Goal: Complete application form: Complete application form

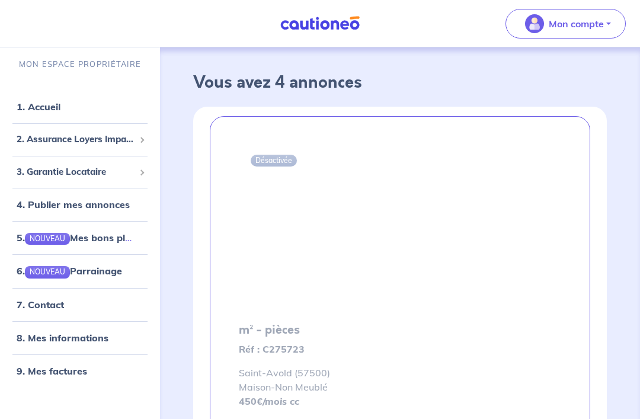
scroll to position [3, 0]
click at [34, 138] on span "2. Assurance Loyers Impayés" at bounding box center [76, 140] width 118 height 14
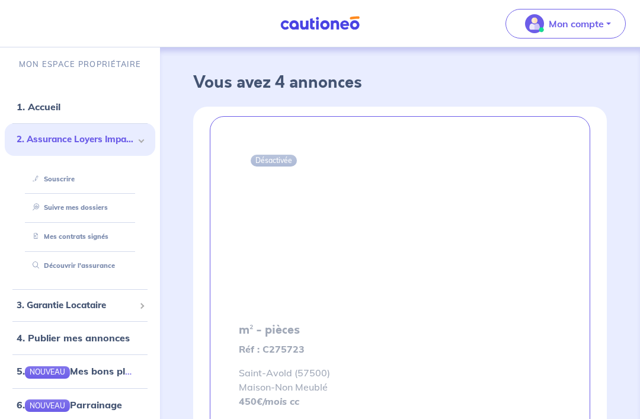
click at [49, 205] on link "Suivre mes dossiers" at bounding box center [68, 207] width 80 height 8
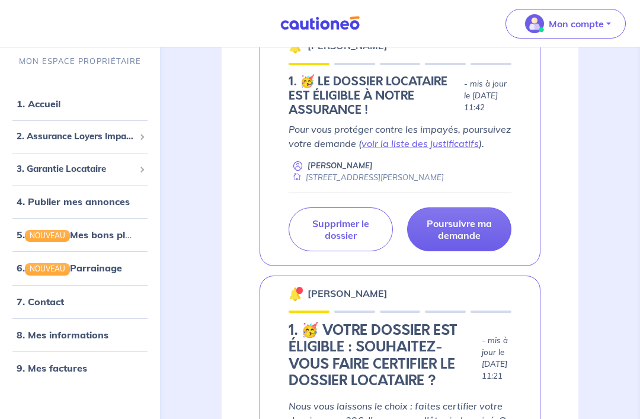
scroll to position [232, 0]
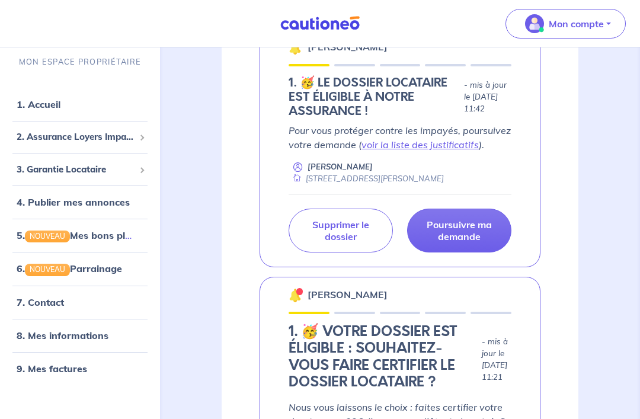
click at [478, 232] on p "Poursuivre ma demande" at bounding box center [459, 231] width 75 height 24
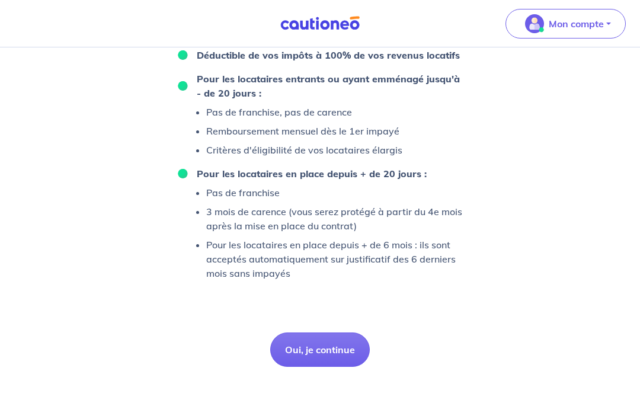
scroll to position [874, 0]
click at [346, 367] on button "Oui, je continue" at bounding box center [320, 350] width 100 height 34
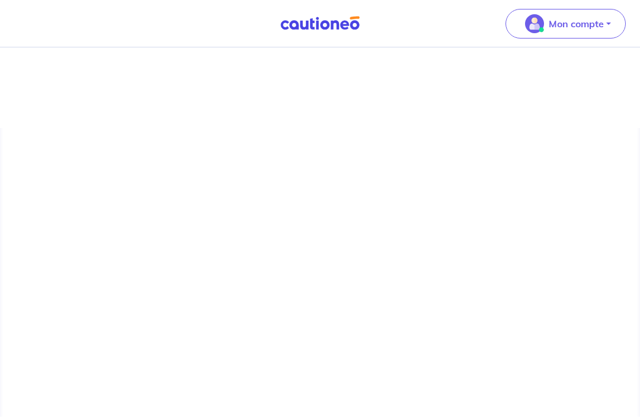
scroll to position [36, 0]
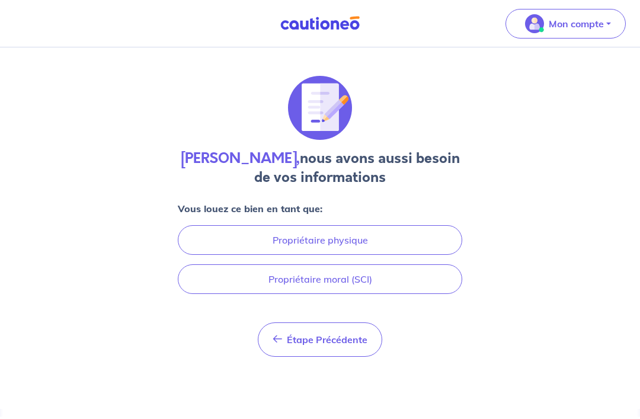
click at [421, 264] on button "Propriétaire moral (SCI)" at bounding box center [320, 279] width 285 height 30
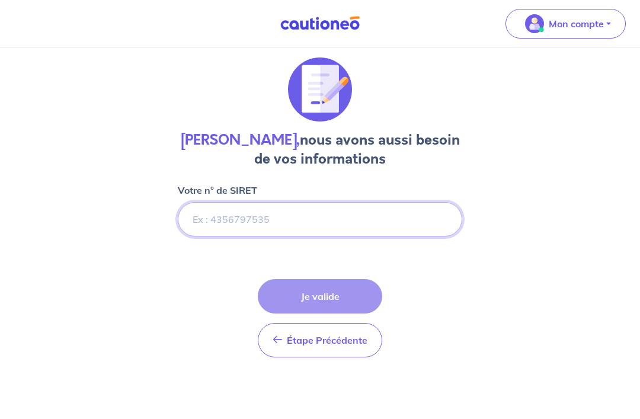
click at [335, 207] on input "Votre n° de SIRET" at bounding box center [320, 219] width 285 height 34
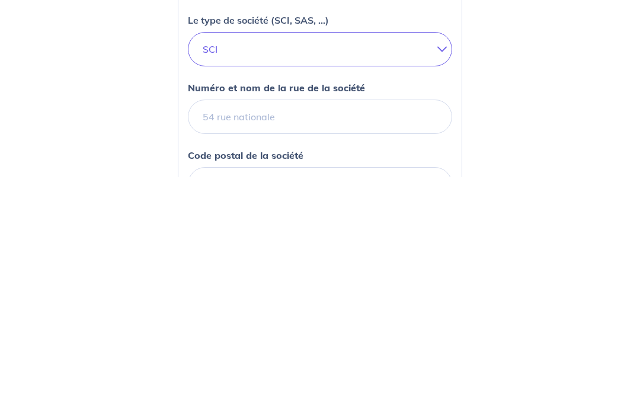
scroll to position [103, 0]
type input "988760310"
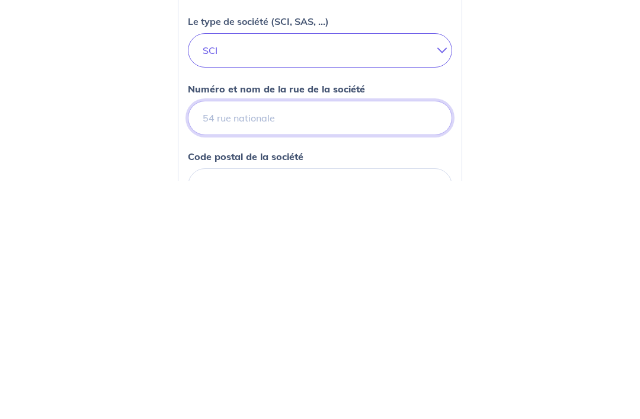
click at [402, 340] on input "Numéro et nom de la rue de la société" at bounding box center [320, 357] width 264 height 34
type input "[STREET_ADDRESS]"
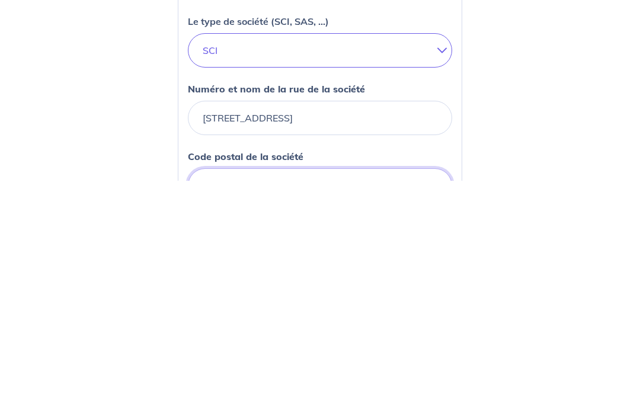
click at [344, 407] on input "Code postal de la société" at bounding box center [320, 424] width 264 height 34
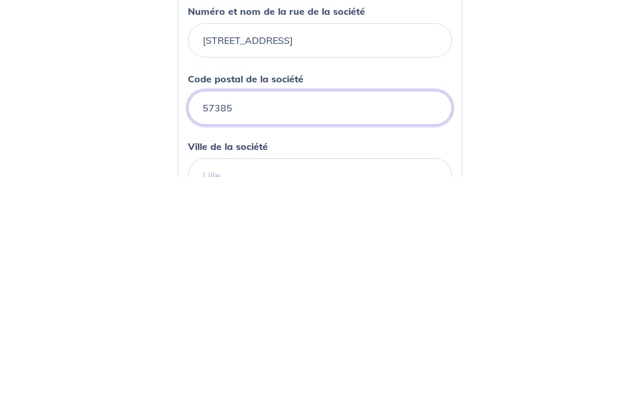
type input "57385"
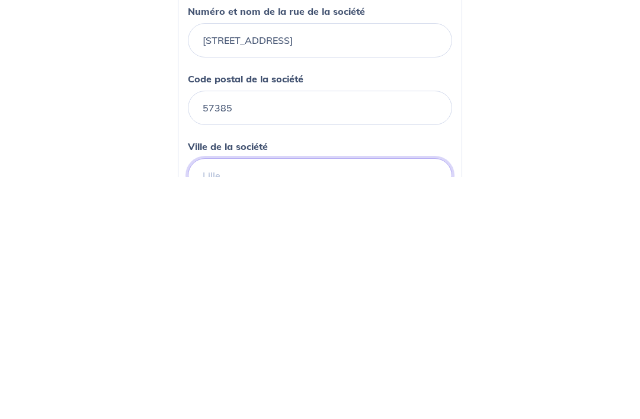
click at [370, 400] on input "Ville de la société" at bounding box center [320, 417] width 264 height 34
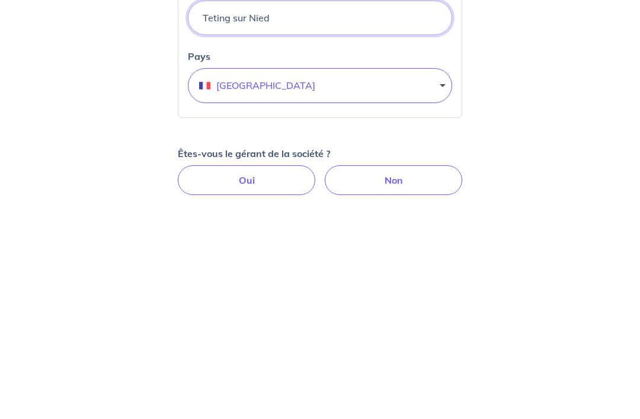
scroll to position [376, 0]
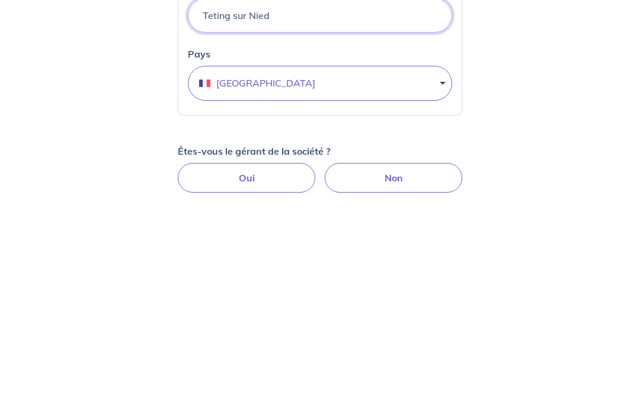
type input "Teting sur Nied"
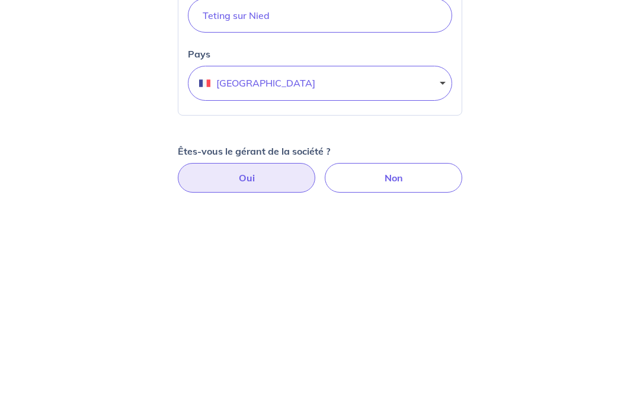
click at [191, 367] on label "Oui" at bounding box center [247, 382] width 138 height 30
click at [317, 367] on input "Oui" at bounding box center [321, 371] width 8 height 8
radio input "true"
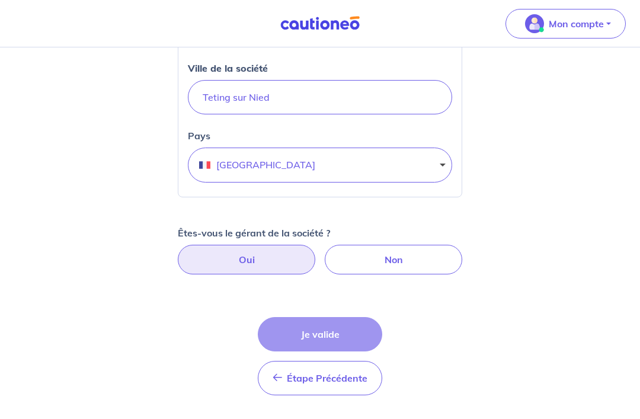
select select "FR"
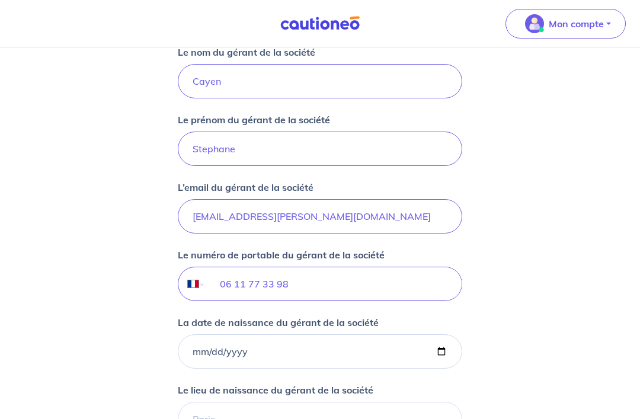
scroll to position [809, 0]
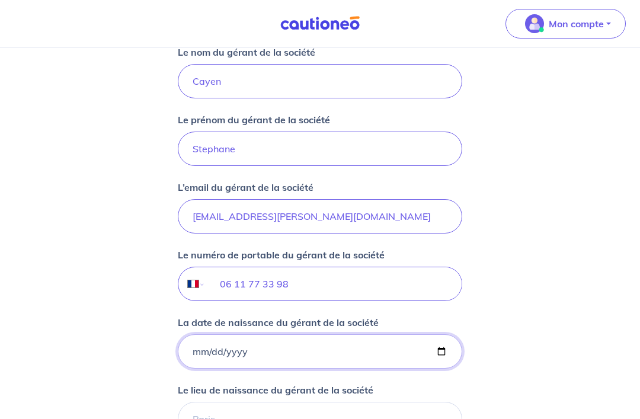
click at [198, 351] on input "La date de naissance du gérant de la société" at bounding box center [320, 351] width 285 height 34
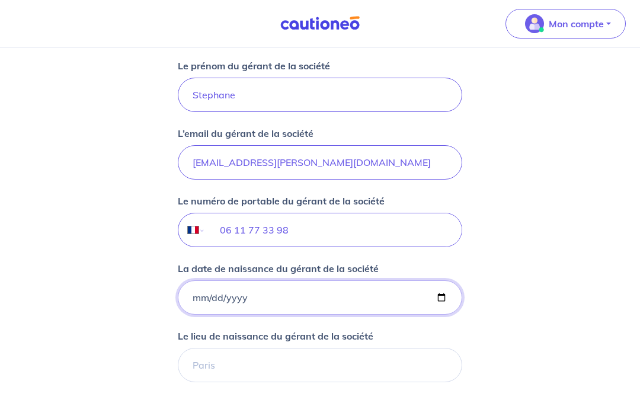
scroll to position [877, 0]
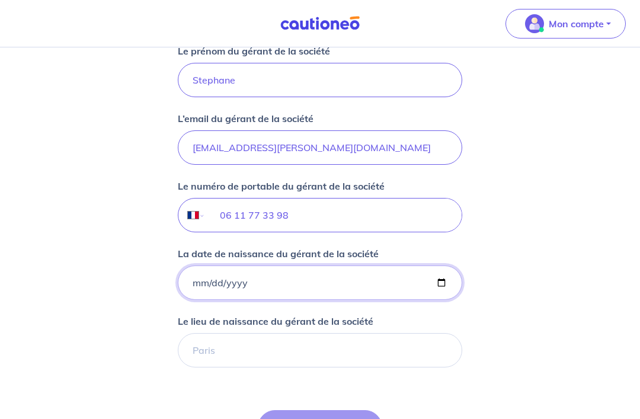
click at [308, 279] on input "[DATE]" at bounding box center [320, 283] width 285 height 34
click at [290, 282] on input "[DATE]" at bounding box center [320, 283] width 285 height 34
type input "[DATE]"
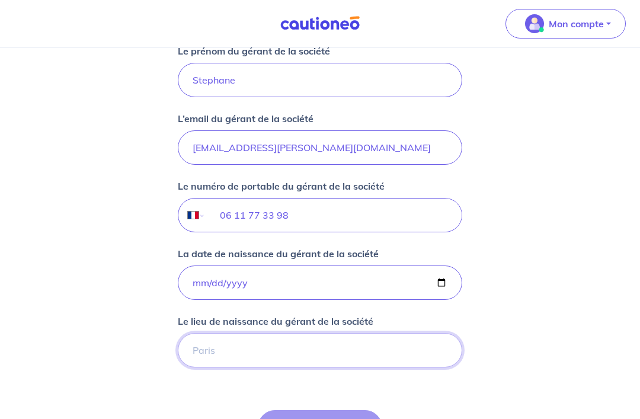
click at [394, 350] on input "Le lieu de naissance du gérant de la société" at bounding box center [320, 350] width 285 height 34
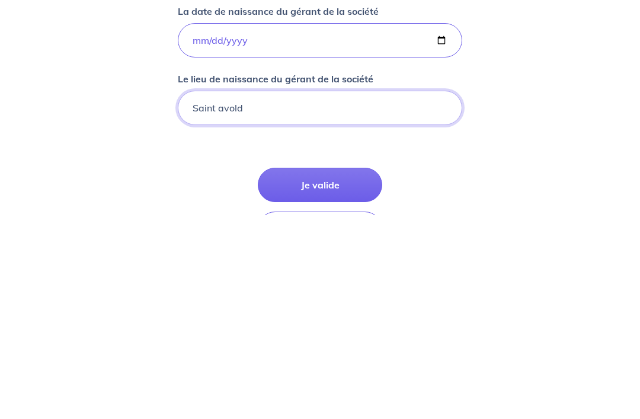
type input "Saint avold"
click at [359, 372] on button "Je valide" at bounding box center [320, 389] width 124 height 34
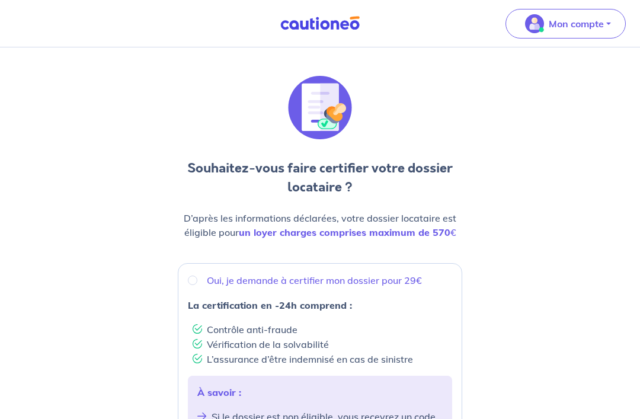
click at [594, 21] on p "Mon compte" at bounding box center [576, 24] width 55 height 14
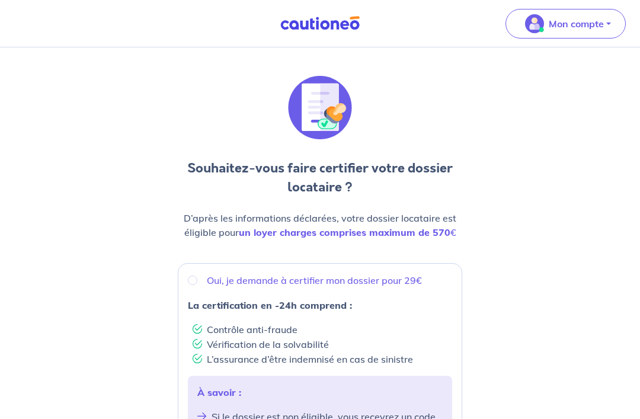
click at [600, 21] on p "Mon compte" at bounding box center [576, 24] width 55 height 14
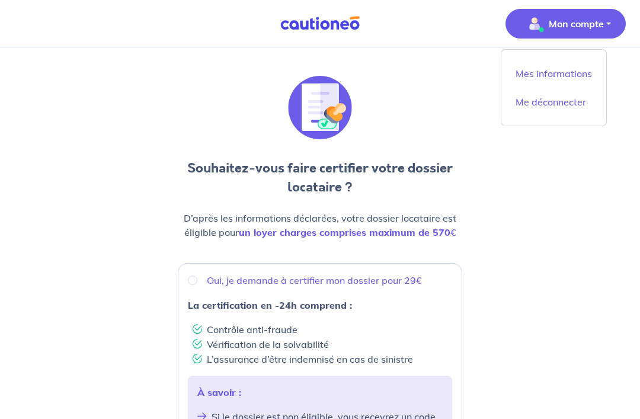
click at [570, 73] on link "Mes informations" at bounding box center [553, 73] width 95 height 19
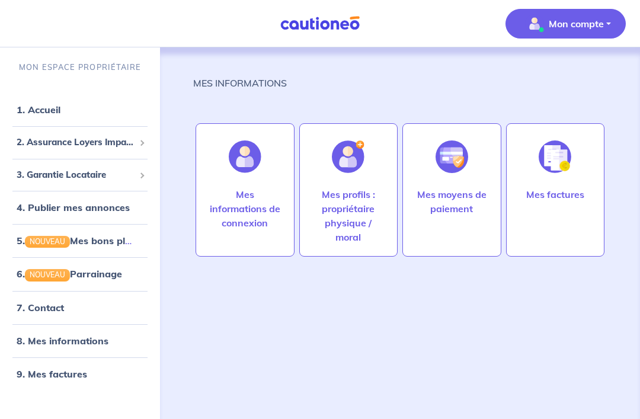
click at [64, 310] on link "7. Contact" at bounding box center [40, 308] width 47 height 12
